Goal: Check status: Check status

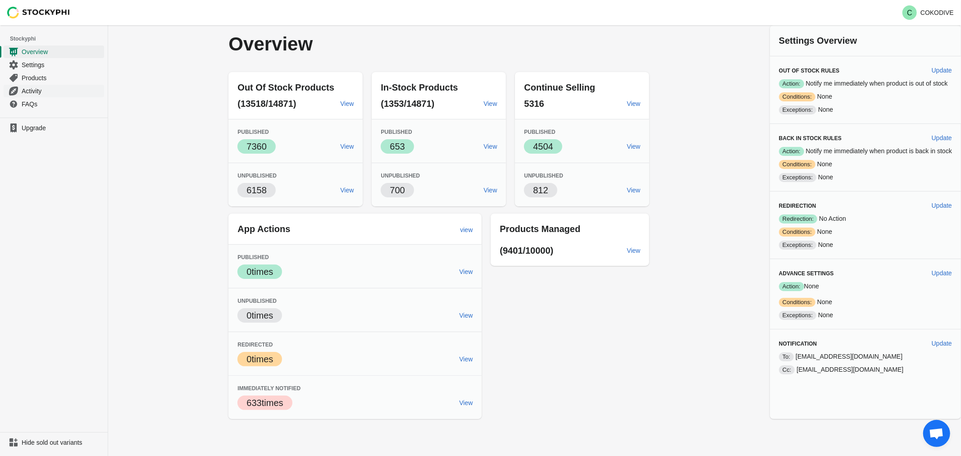
click at [17, 91] on icon "Navigation" at bounding box center [13, 90] width 9 height 9
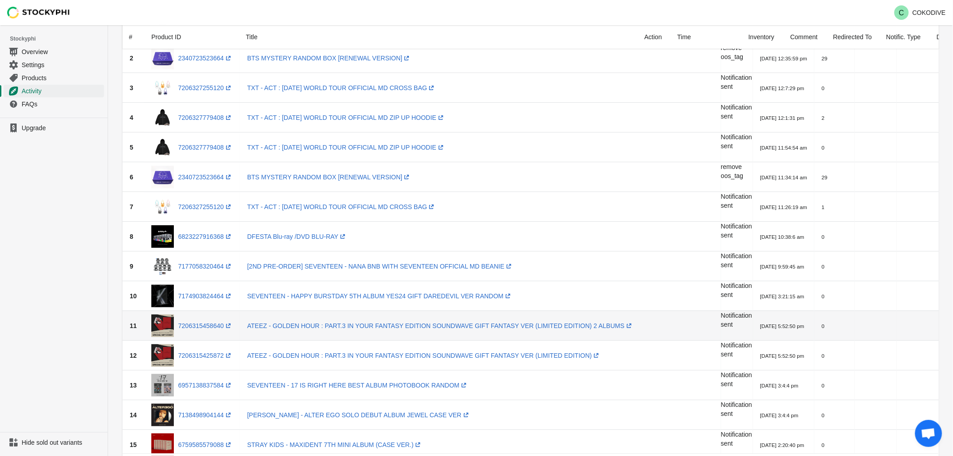
scroll to position [150, 0]
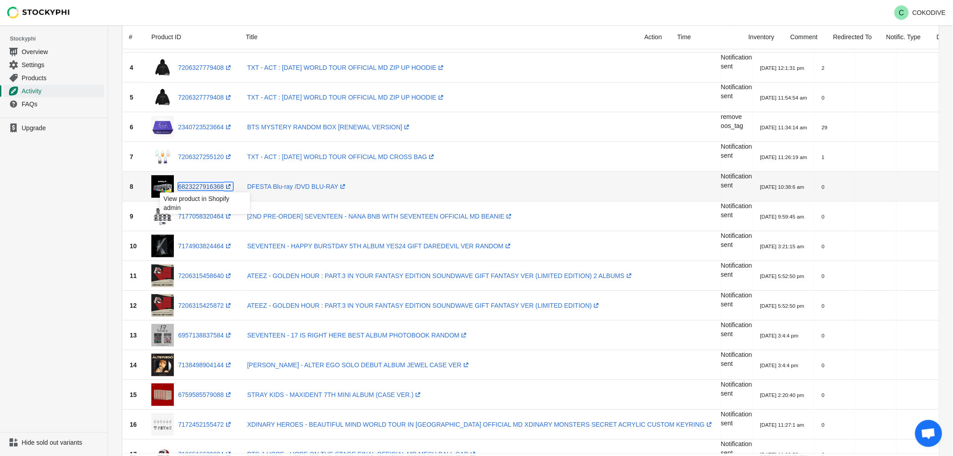
click at [180, 183] on link "6823227916368 (opens a new window)" at bounding box center [205, 186] width 54 height 7
click at [194, 183] on link "6823227916368 (opens a new window)" at bounding box center [205, 186] width 54 height 7
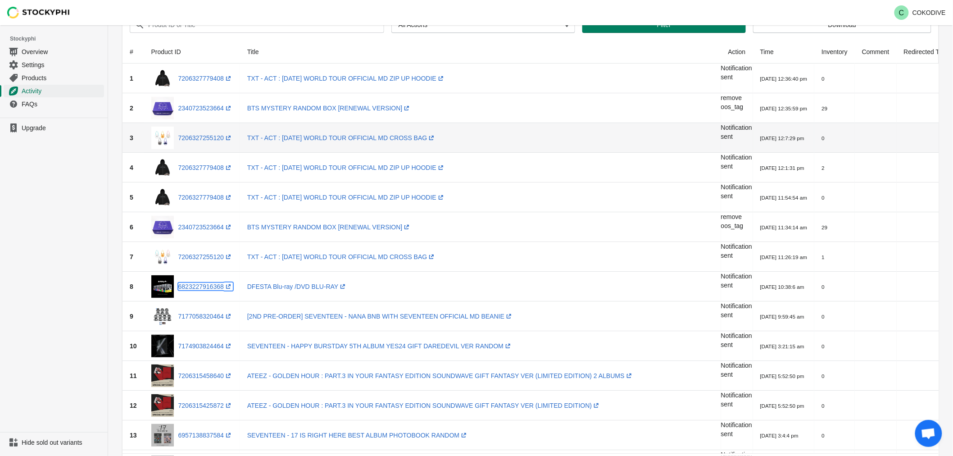
scroll to position [0, 0]
